Goal: Task Accomplishment & Management: Use online tool/utility

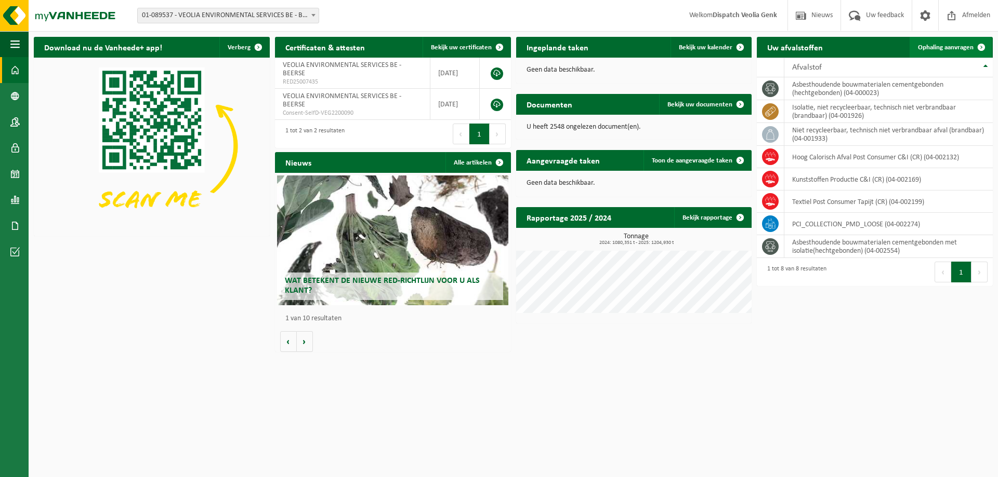
click at [937, 45] on span "Ophaling aanvragen" at bounding box center [946, 47] width 56 height 7
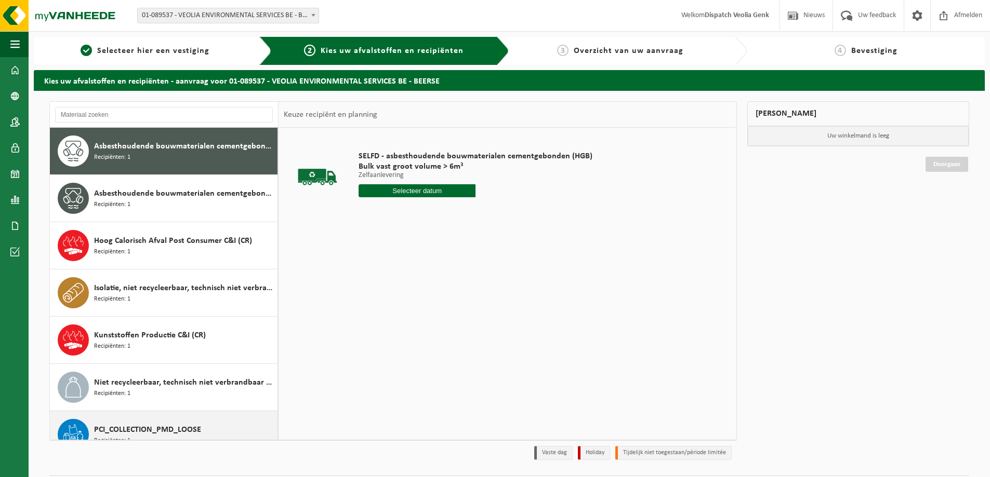
click at [126, 426] on span "PCI_COLLECTION_PMD_LOOSE" at bounding box center [147, 430] width 107 height 12
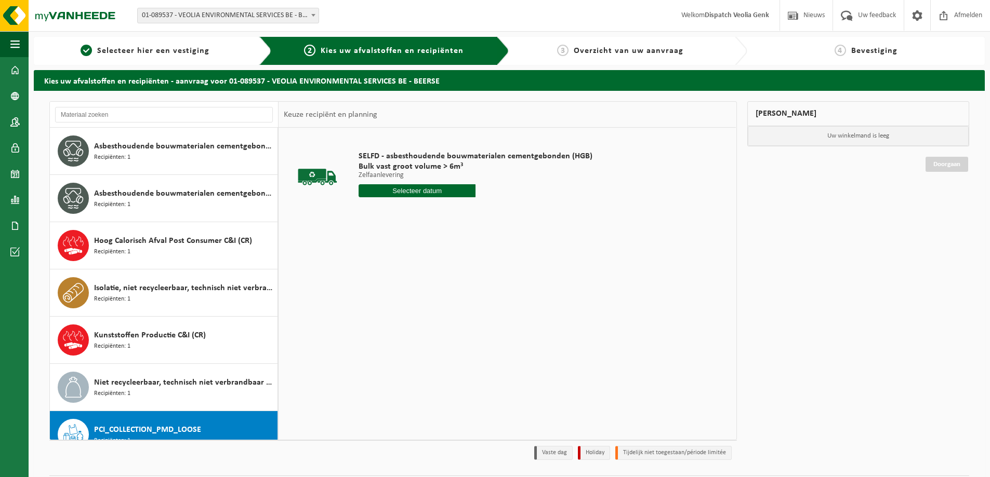
scroll to position [65, 0]
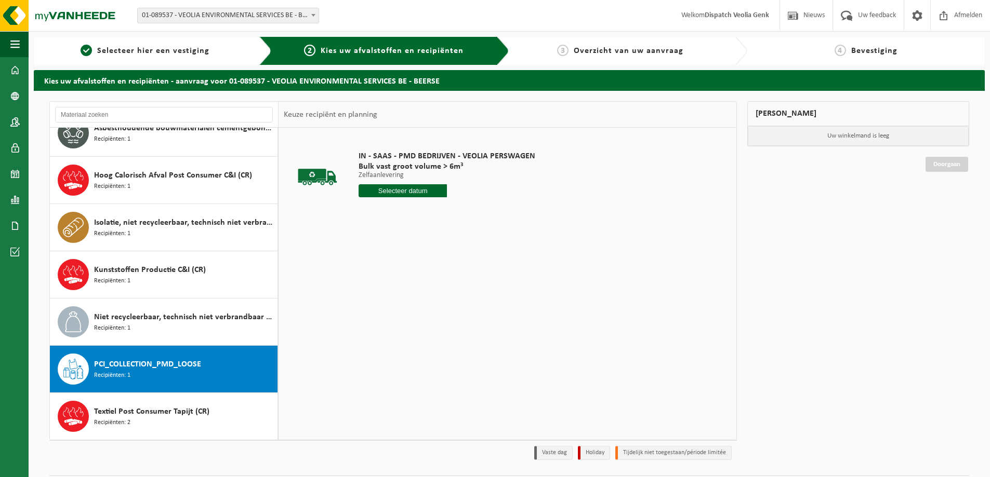
click at [407, 195] on input "text" at bounding box center [402, 190] width 88 height 13
click at [387, 285] on div "16" at bounding box center [386, 283] width 18 height 17
type input "Van 2025-09-16"
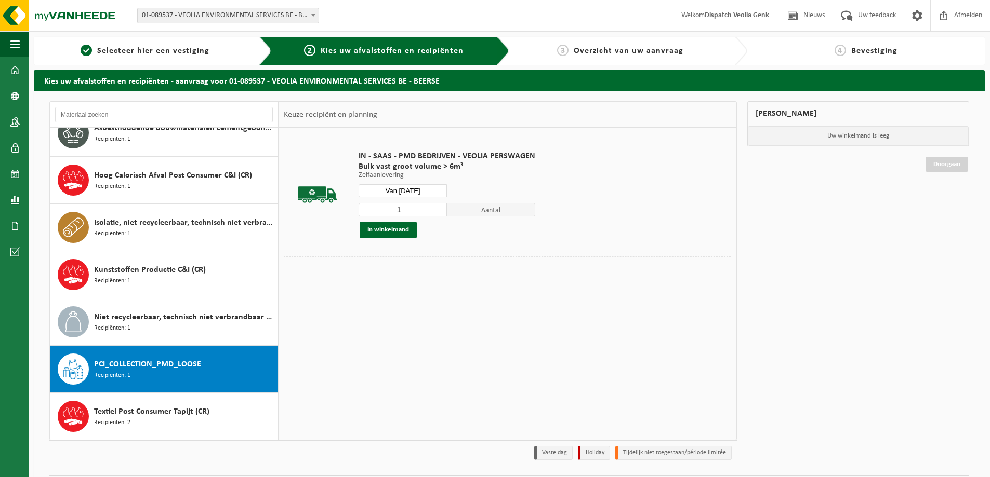
drag, startPoint x: 408, startPoint y: 209, endPoint x: 393, endPoint y: 210, distance: 14.6
click at [393, 210] on input "1" at bounding box center [402, 210] width 88 height 14
type input "2"
click at [436, 208] on input "2" at bounding box center [402, 210] width 88 height 14
click at [395, 229] on button "In winkelmand" at bounding box center [388, 230] width 57 height 17
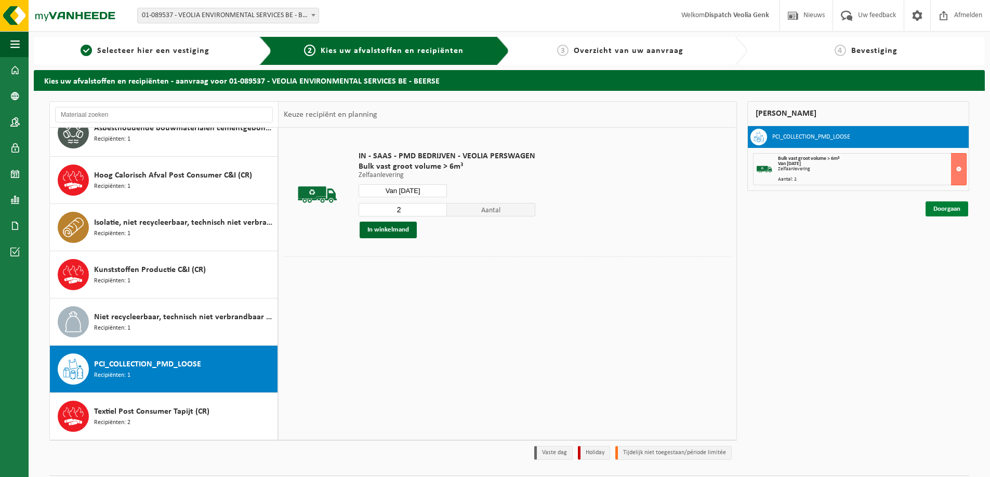
click at [950, 214] on link "Doorgaan" at bounding box center [946, 209] width 43 height 15
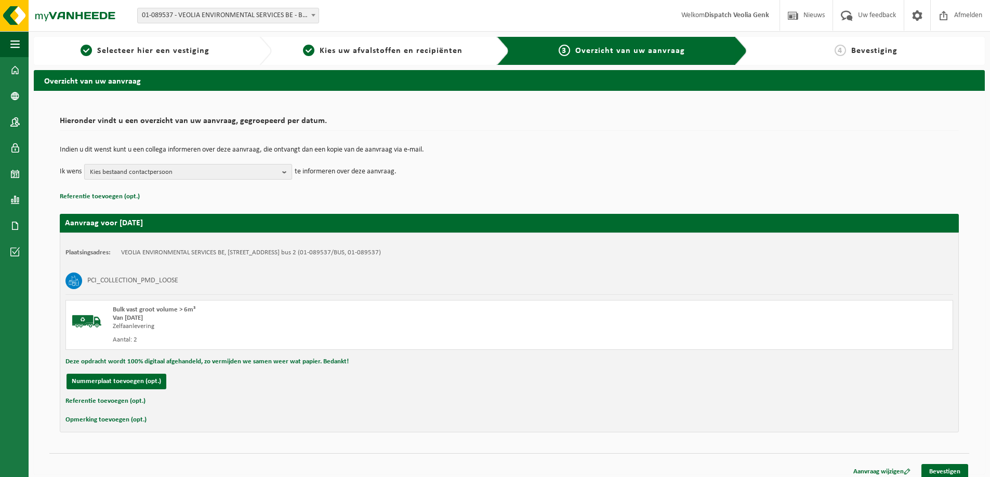
click at [285, 174] on b "button" at bounding box center [286, 172] width 9 height 15
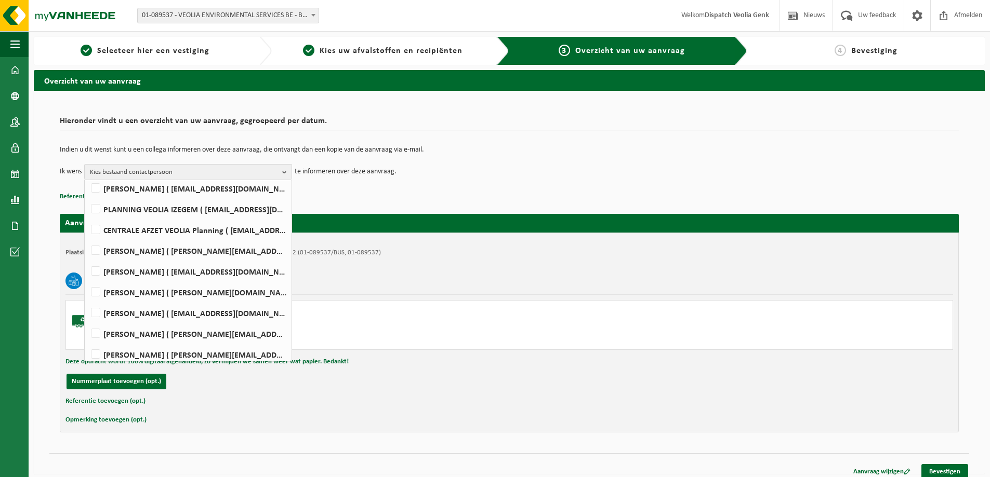
scroll to position [225, 0]
click at [96, 294] on label "[PERSON_NAME] ( [EMAIL_ADDRESS][DOMAIN_NAME] )" at bounding box center [187, 296] width 197 height 16
click at [87, 283] on input "[PERSON_NAME] ( [EMAIL_ADDRESS][DOMAIN_NAME] )" at bounding box center [87, 282] width 1 height 1
checkbox input "true"
click at [947, 471] on link "Bevestigen" at bounding box center [944, 471] width 47 height 15
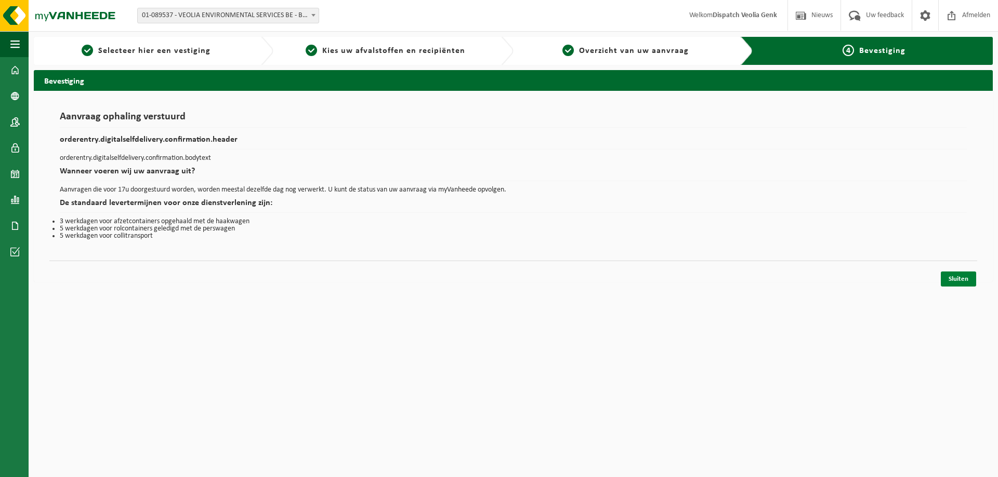
click at [960, 274] on link "Sluiten" at bounding box center [957, 279] width 35 height 15
